Goal: Task Accomplishment & Management: Manage account settings

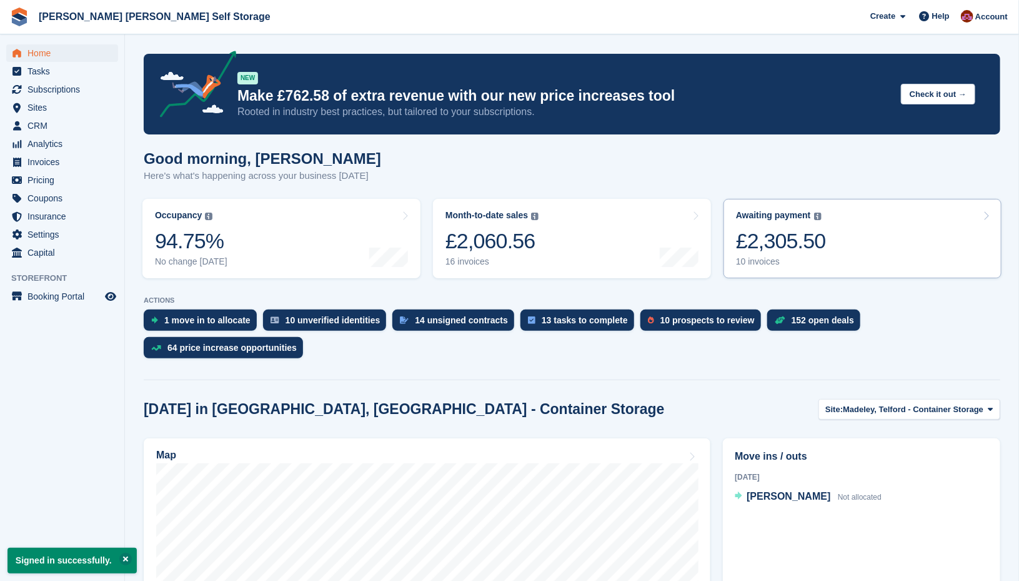
click at [793, 254] on div "£2,305.50" at bounding box center [781, 241] width 90 height 26
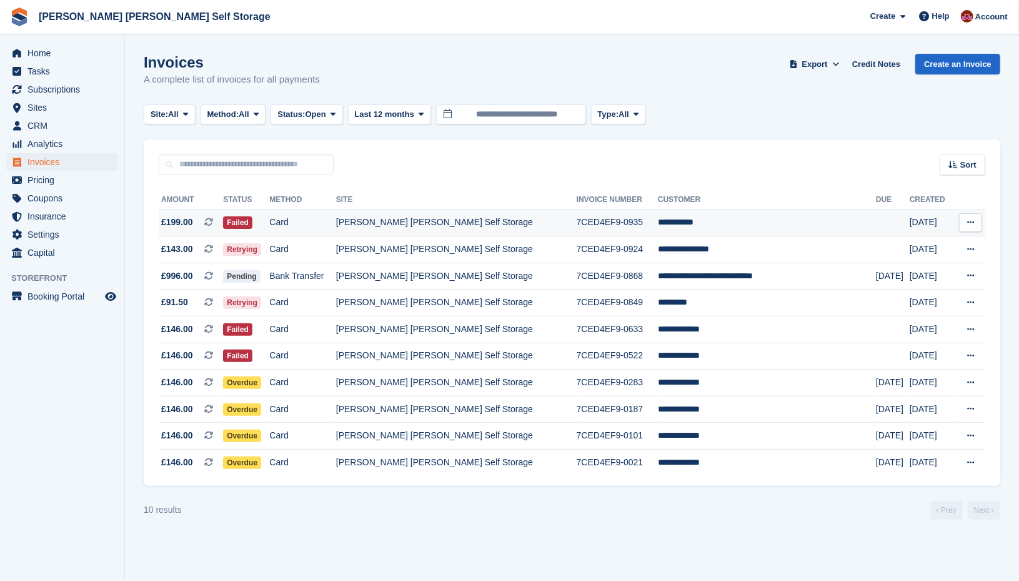
click at [394, 227] on td "[PERSON_NAME] [PERSON_NAME] Self Storage" at bounding box center [456, 222] width 241 height 27
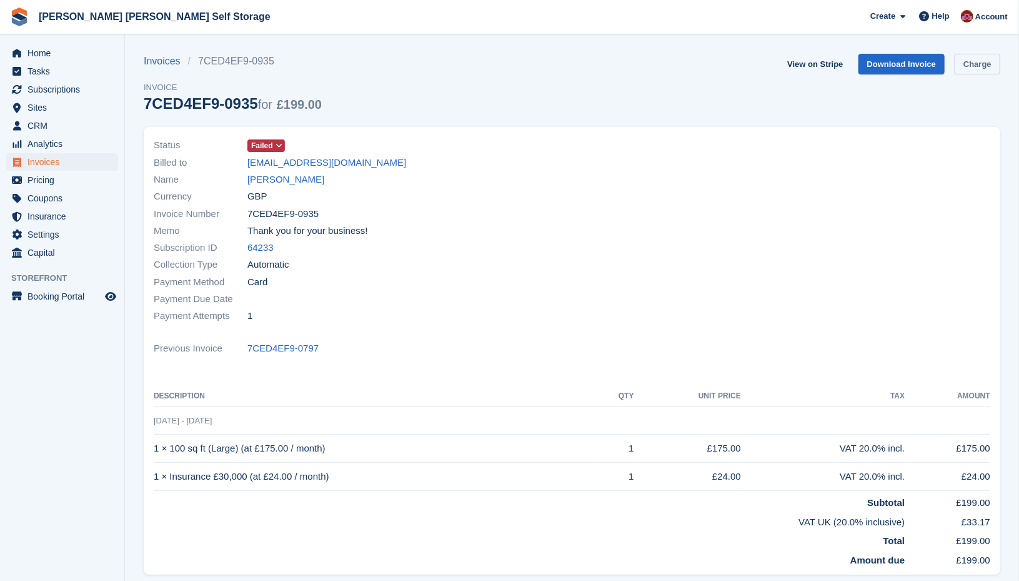
click at [988, 72] on link "Charge" at bounding box center [978, 64] width 46 height 21
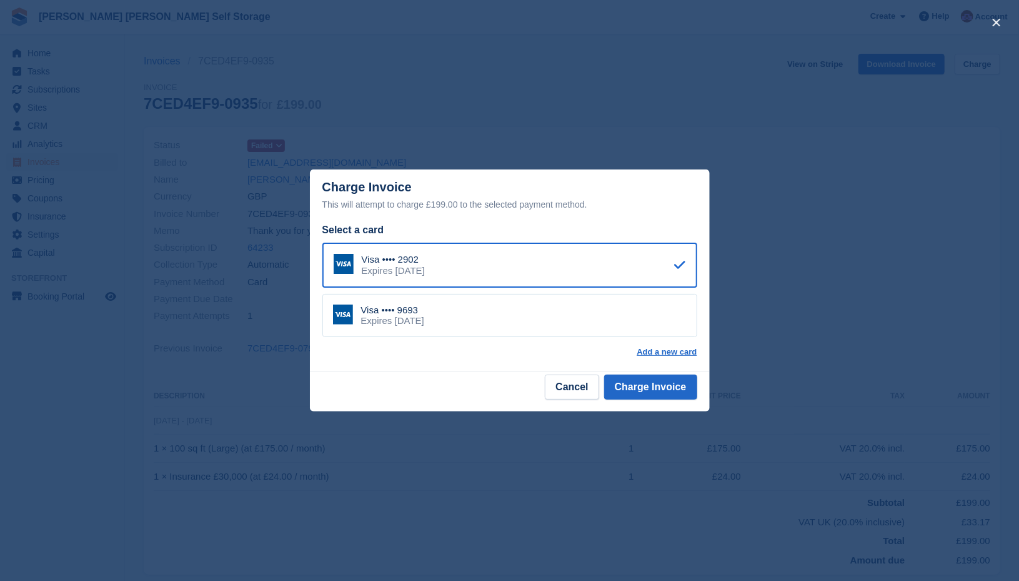
click at [453, 322] on div "Visa •••• 9693 Expires May 2030" at bounding box center [509, 316] width 375 height 44
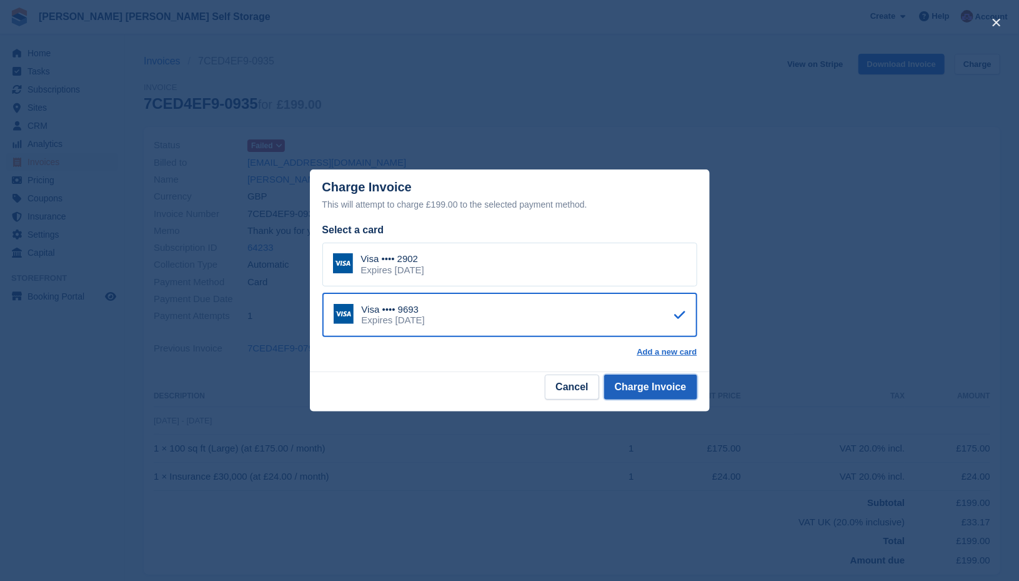
click at [660, 391] on button "Charge Invoice" at bounding box center [650, 386] width 93 height 25
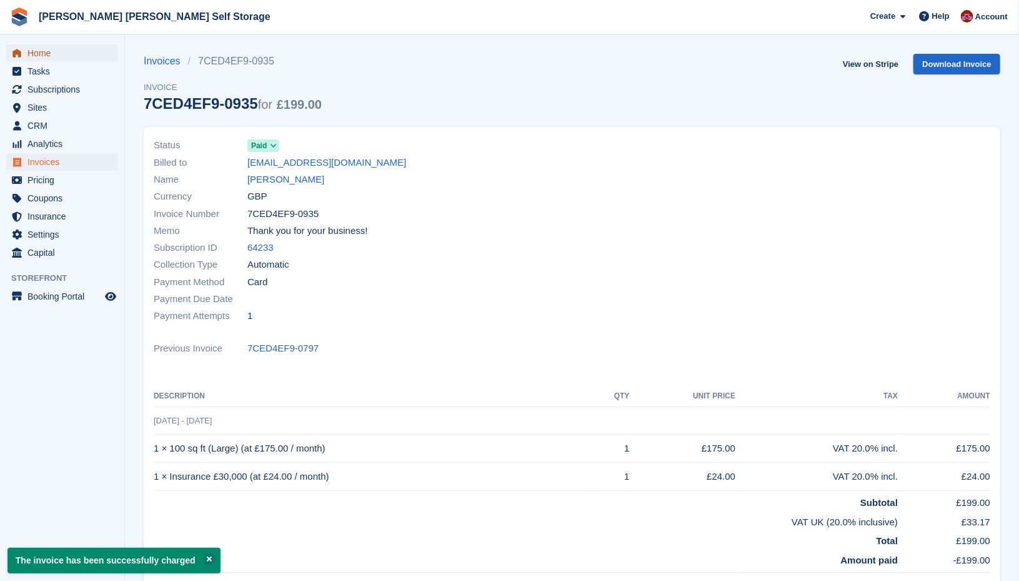
click at [37, 47] on span "Home" at bounding box center [64, 52] width 75 height 17
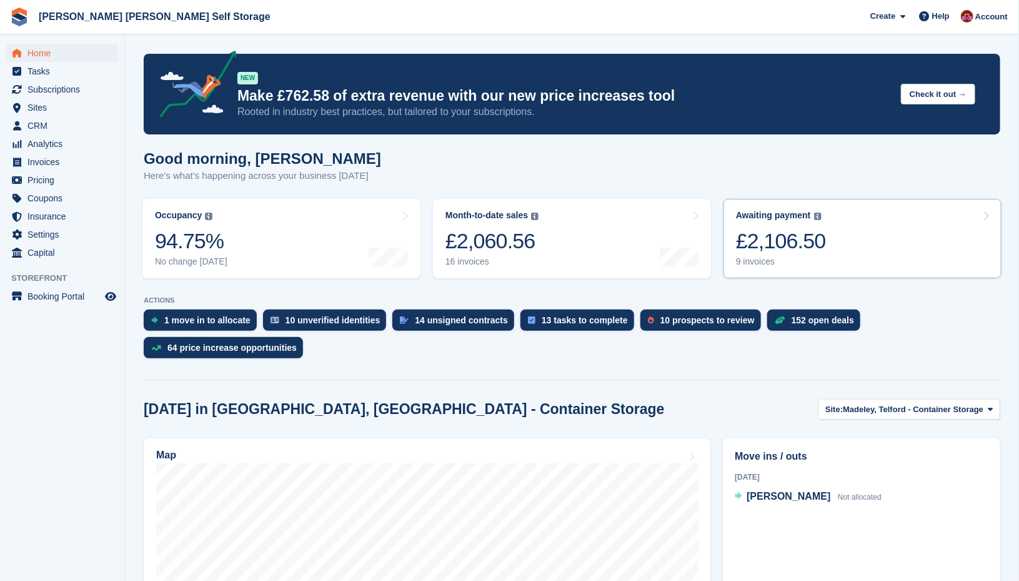
click at [791, 241] on div "£2,106.50" at bounding box center [781, 241] width 90 height 26
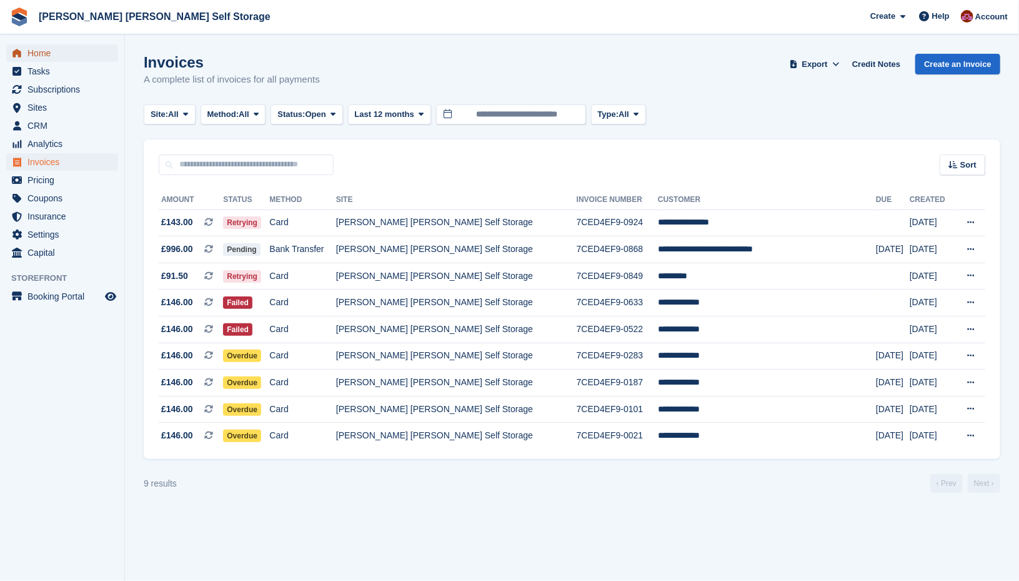
click at [42, 48] on span "Home" at bounding box center [64, 52] width 75 height 17
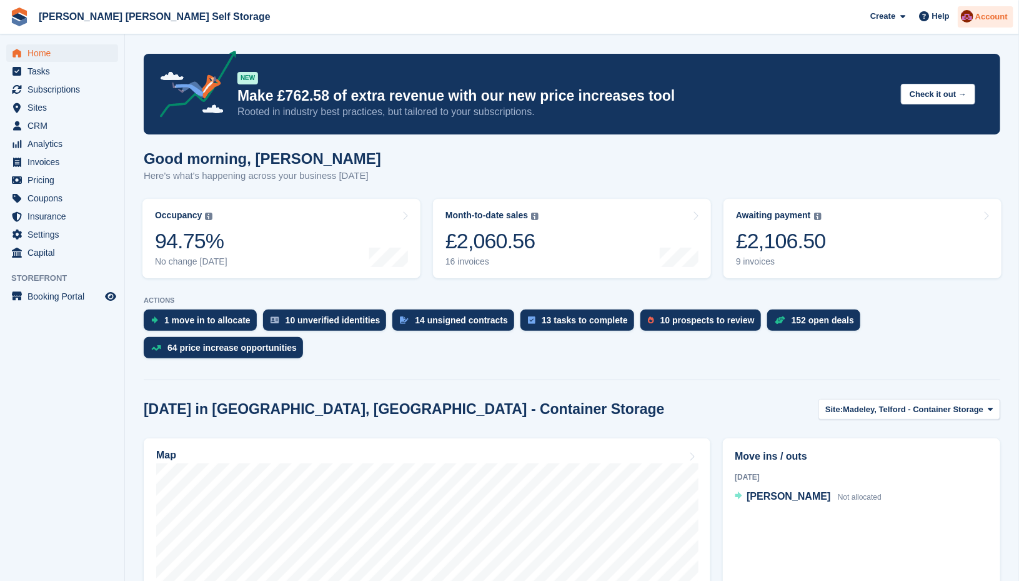
click at [999, 13] on span "Account" at bounding box center [992, 17] width 32 height 12
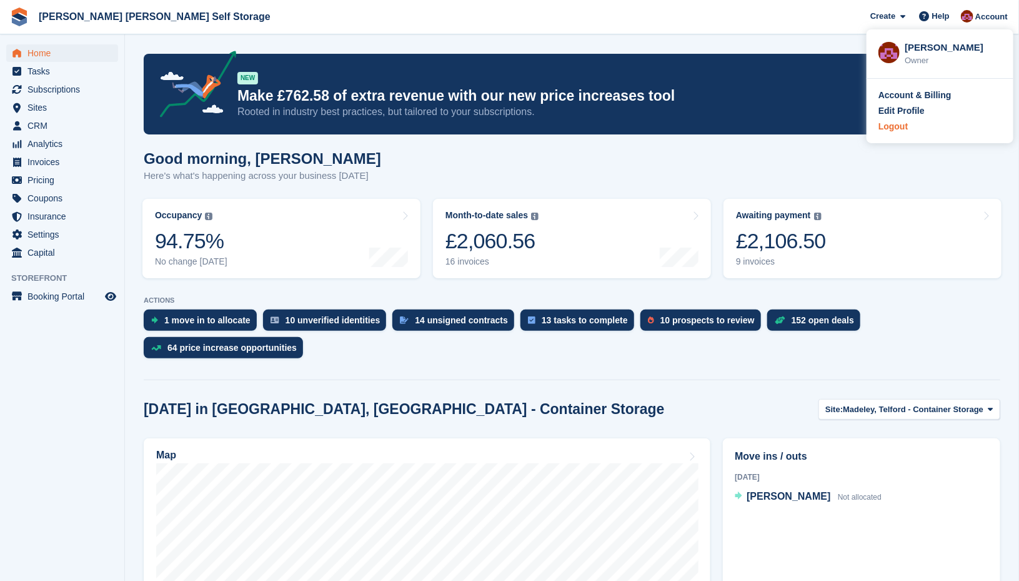
click at [901, 124] on div "Logout" at bounding box center [893, 126] width 29 height 13
